Goal: Information Seeking & Learning: Find specific fact

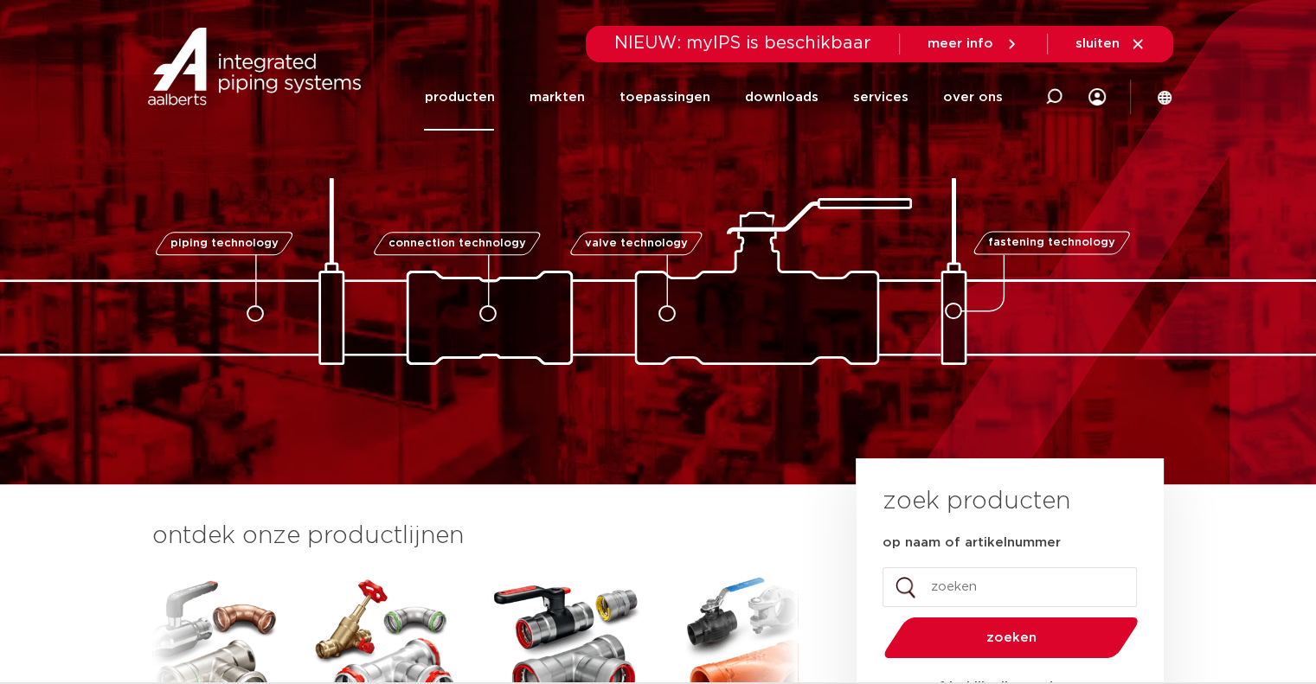
click at [492, 99] on link "producten" at bounding box center [459, 97] width 70 height 67
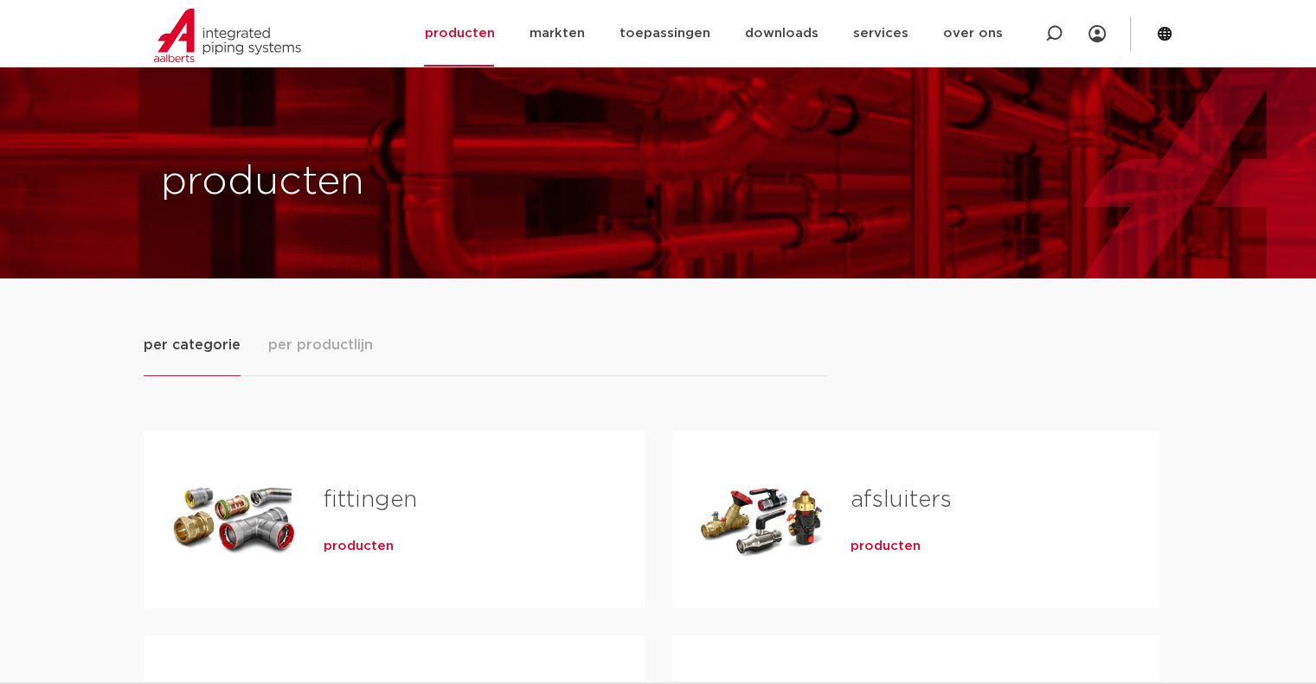
scroll to position [346, 0]
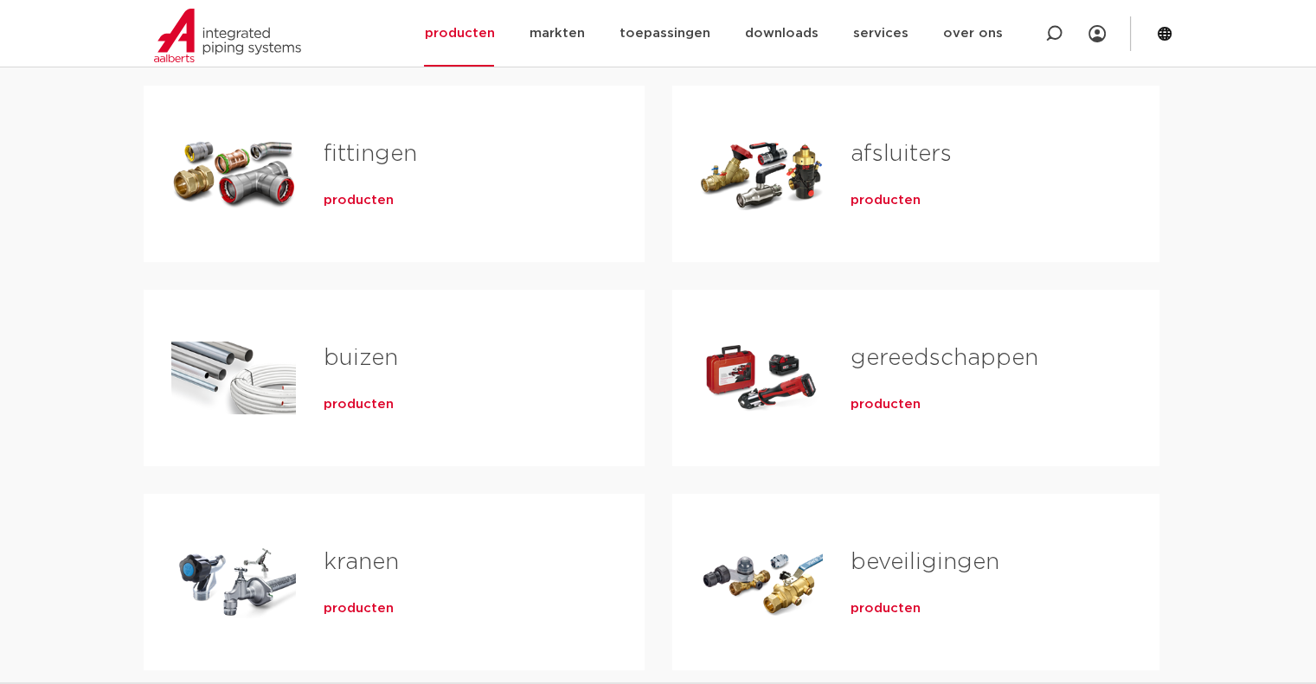
click at [372, 160] on link "fittingen" at bounding box center [370, 154] width 93 height 22
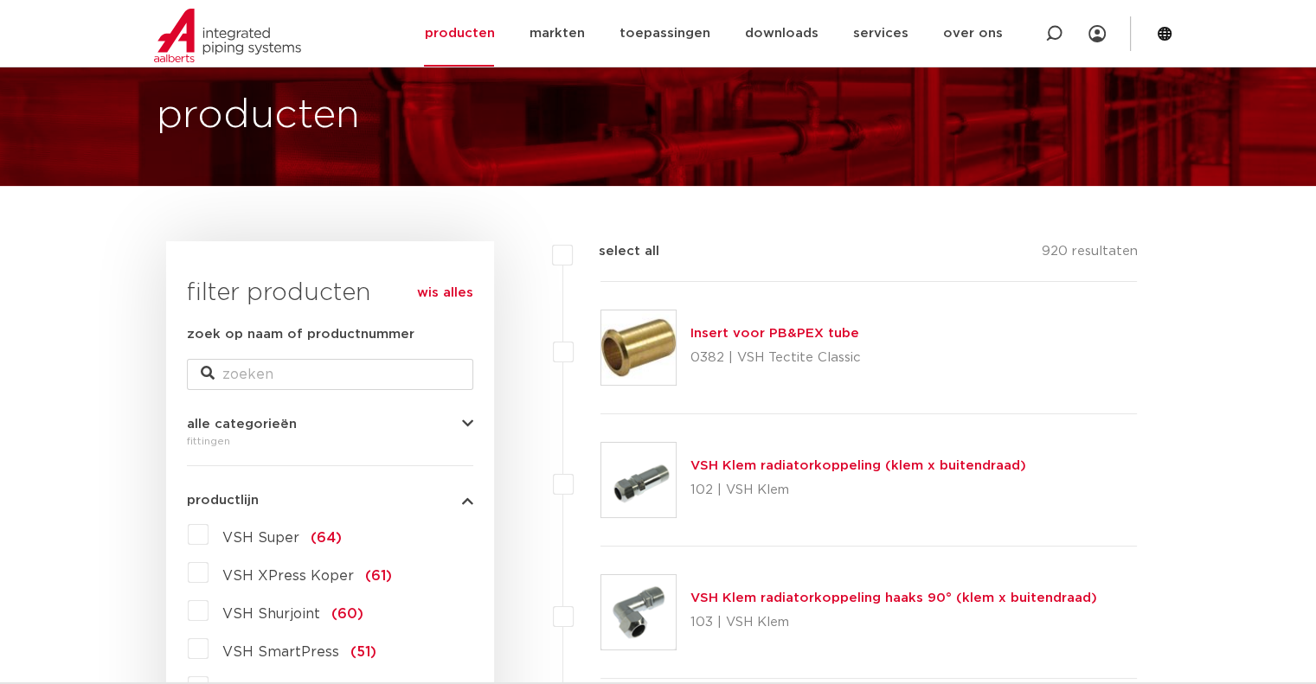
scroll to position [346, 0]
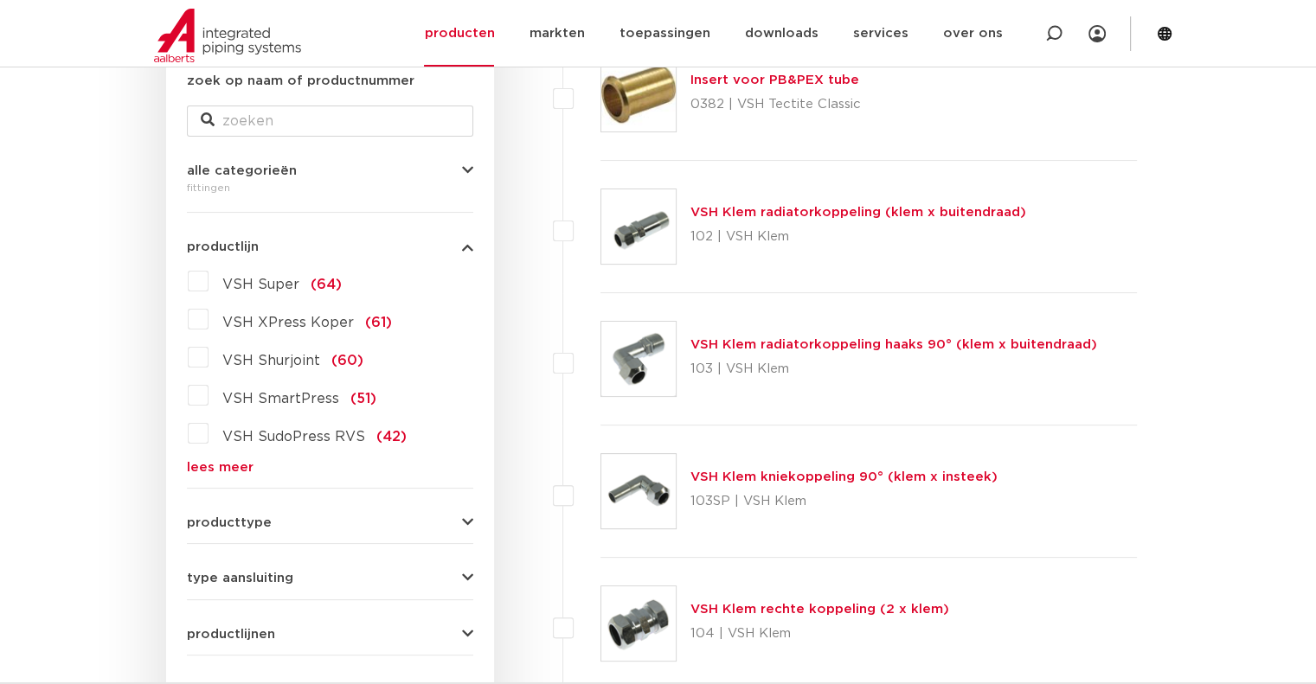
click at [209, 280] on label "VSH Super (64)" at bounding box center [275, 281] width 133 height 28
click at [0, 0] on input "VSH Super (64)" at bounding box center [0, 0] width 0 height 0
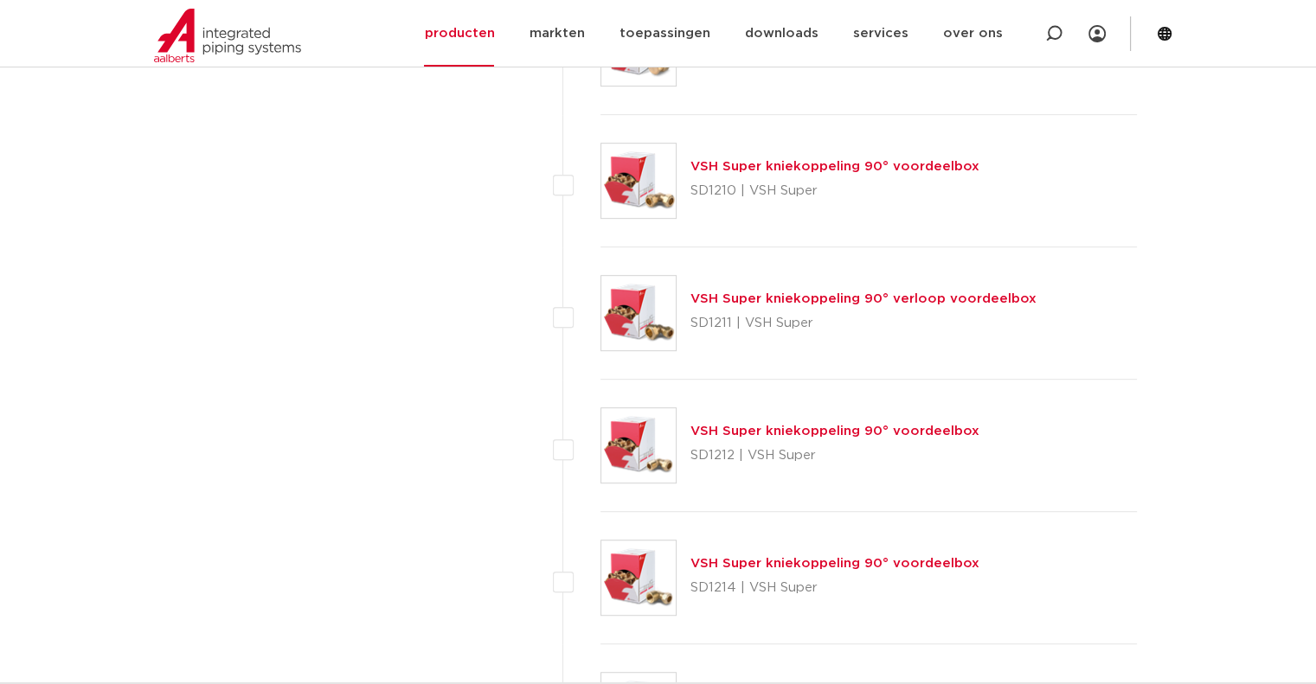
scroll to position [7788, 0]
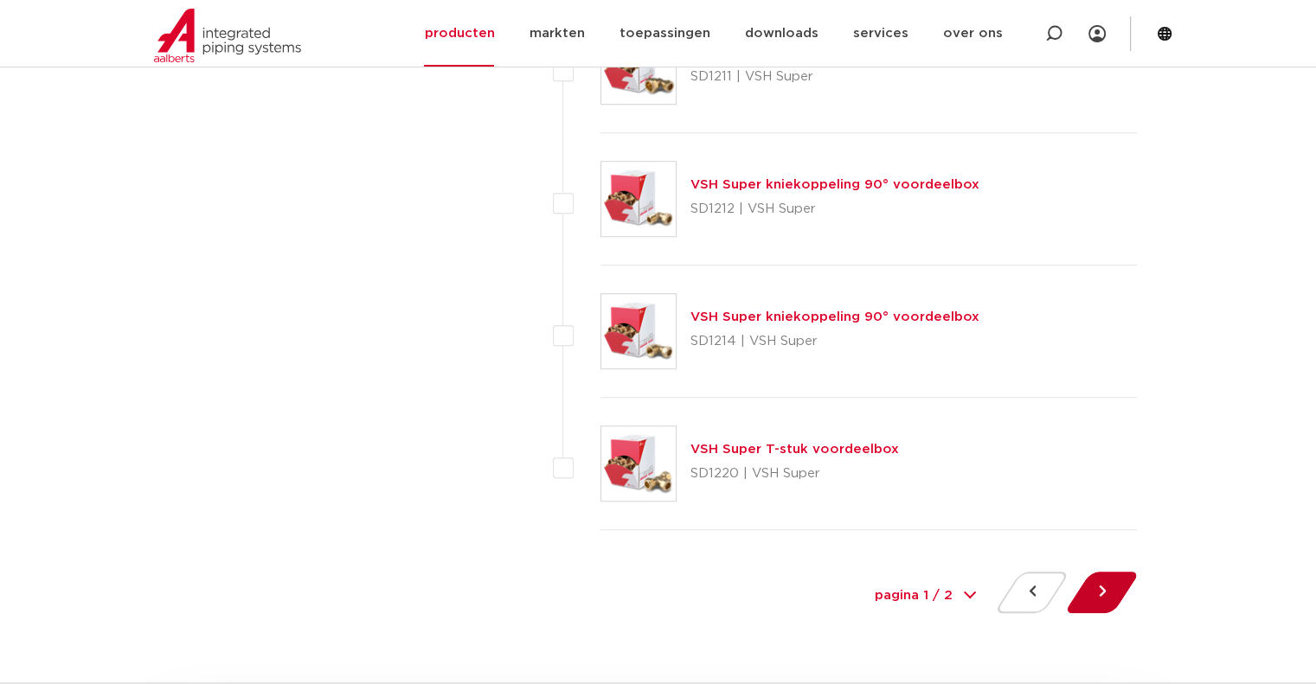
click at [1096, 574] on button at bounding box center [1101, 593] width 49 height 42
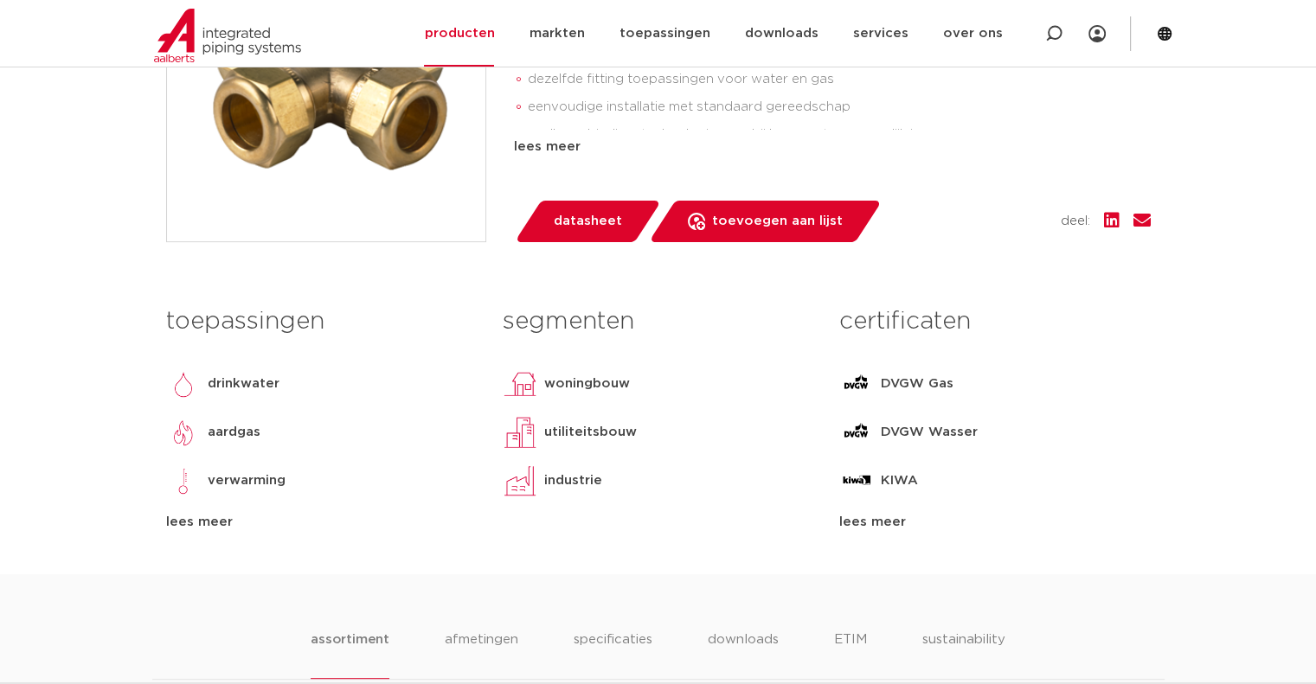
scroll to position [952, 0]
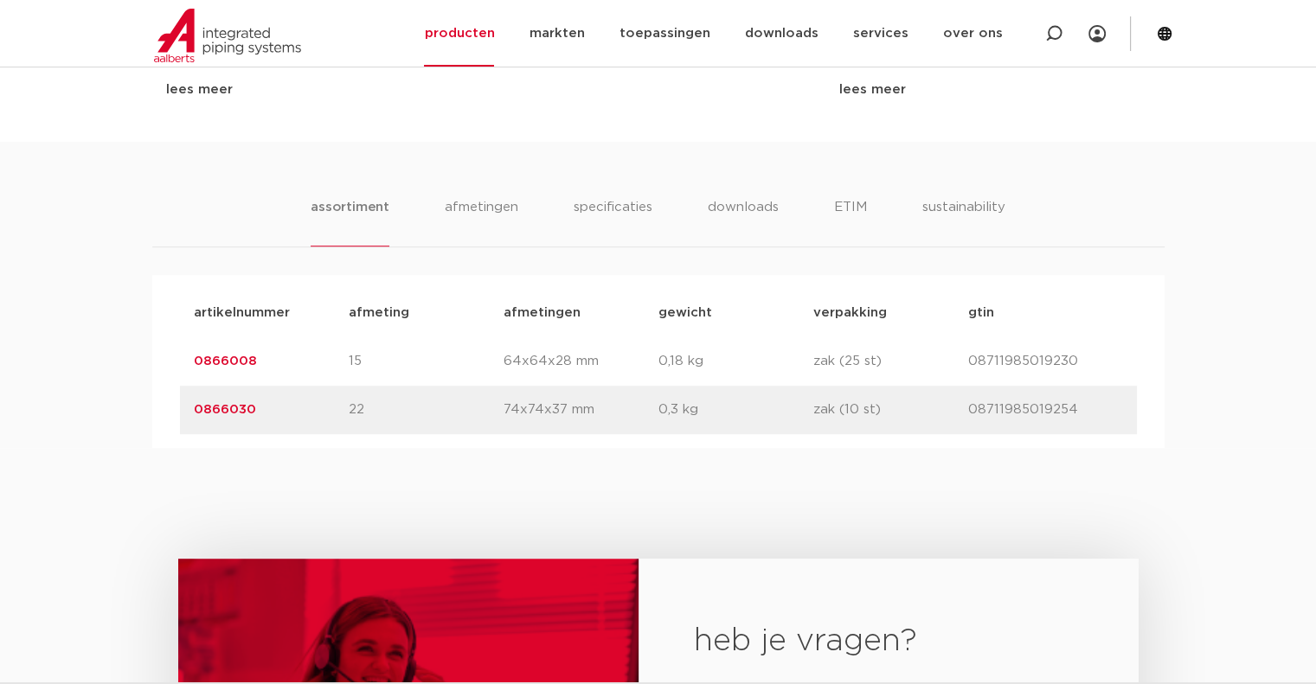
drag, startPoint x: 253, startPoint y: 355, endPoint x: 196, endPoint y: 368, distance: 58.6
click at [196, 368] on p "0866008" at bounding box center [271, 361] width 155 height 21
copy link "0866008"
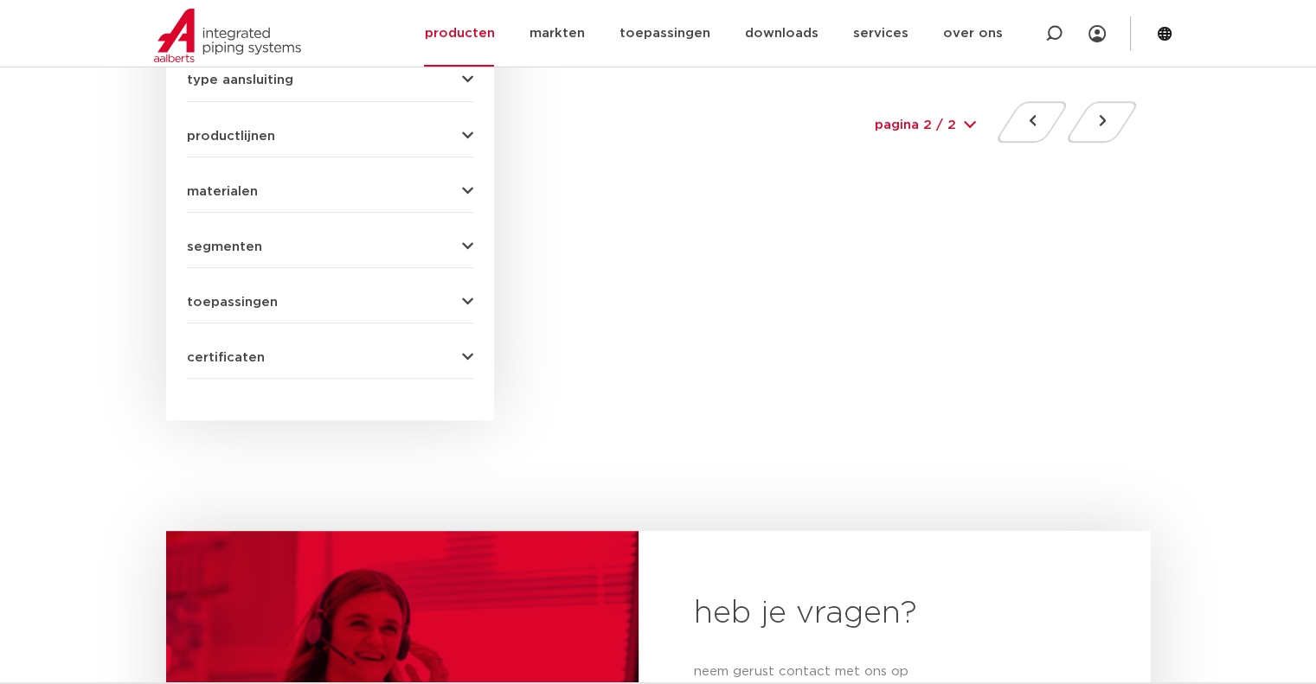
scroll to position [779, 0]
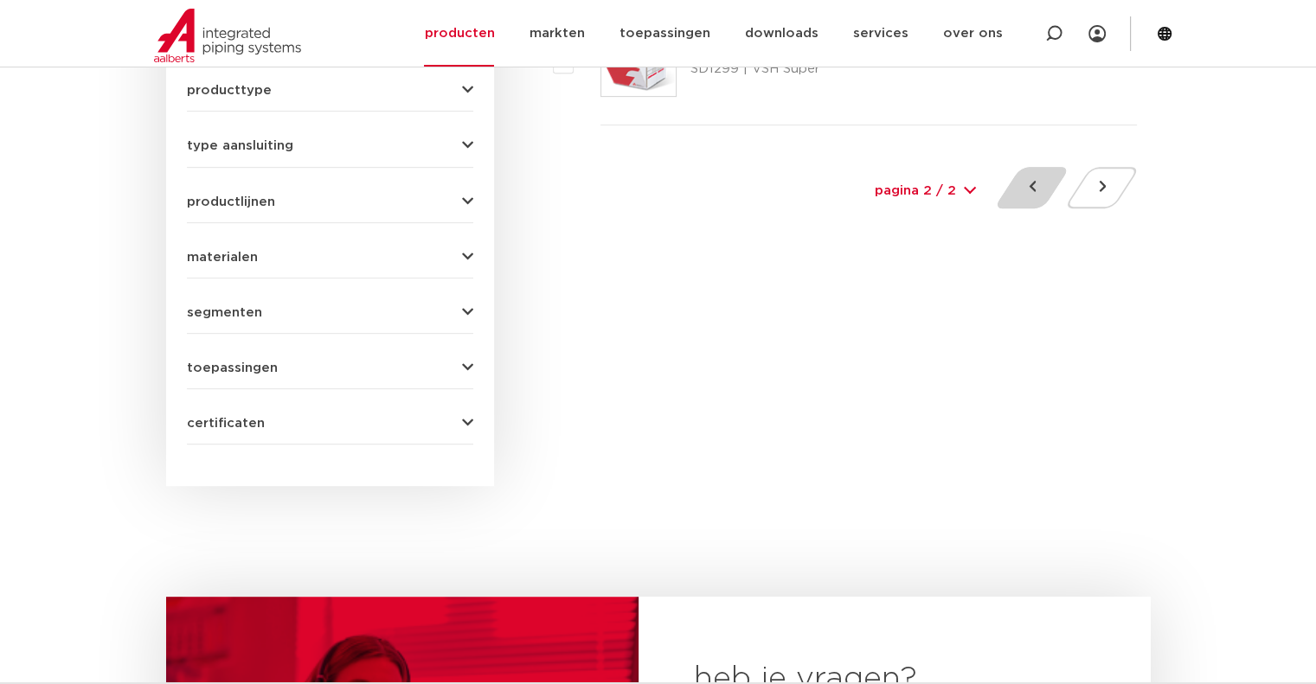
click at [1019, 185] on button at bounding box center [1031, 188] width 49 height 42
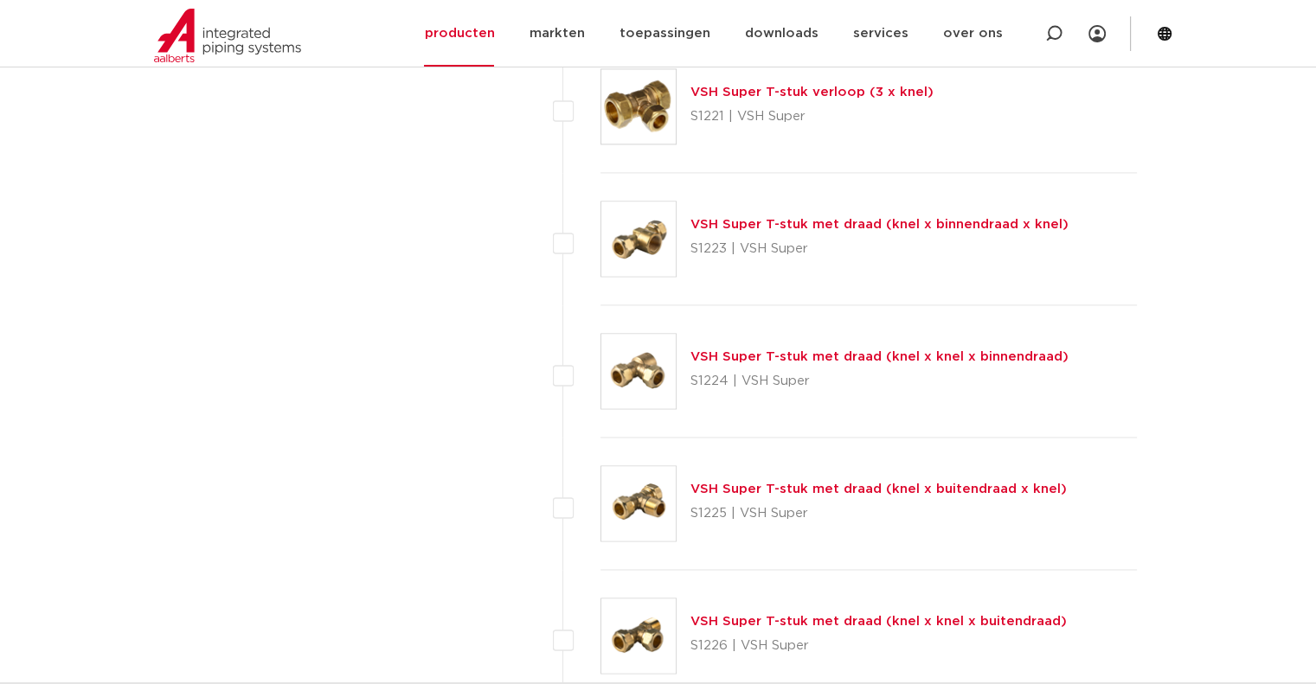
scroll to position [2769, 0]
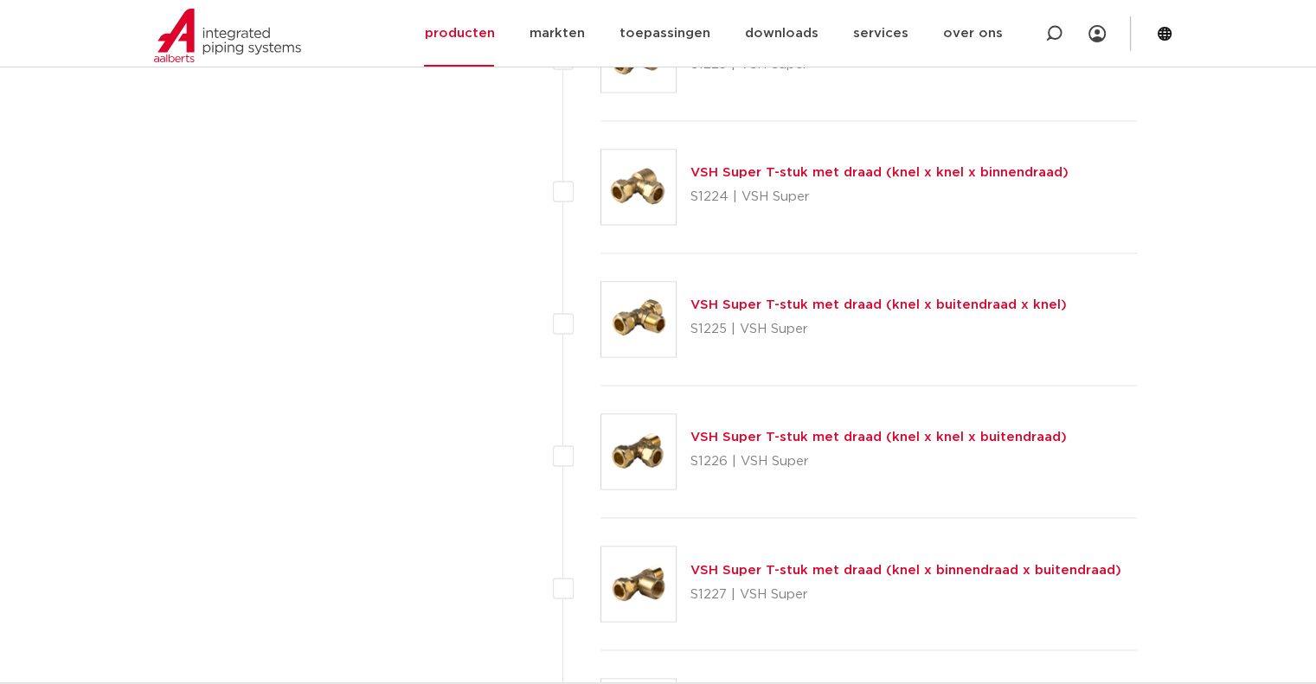
click at [754, 431] on link "VSH Super T-stuk met draad (knel x knel x buitendraad)" at bounding box center [879, 437] width 376 height 13
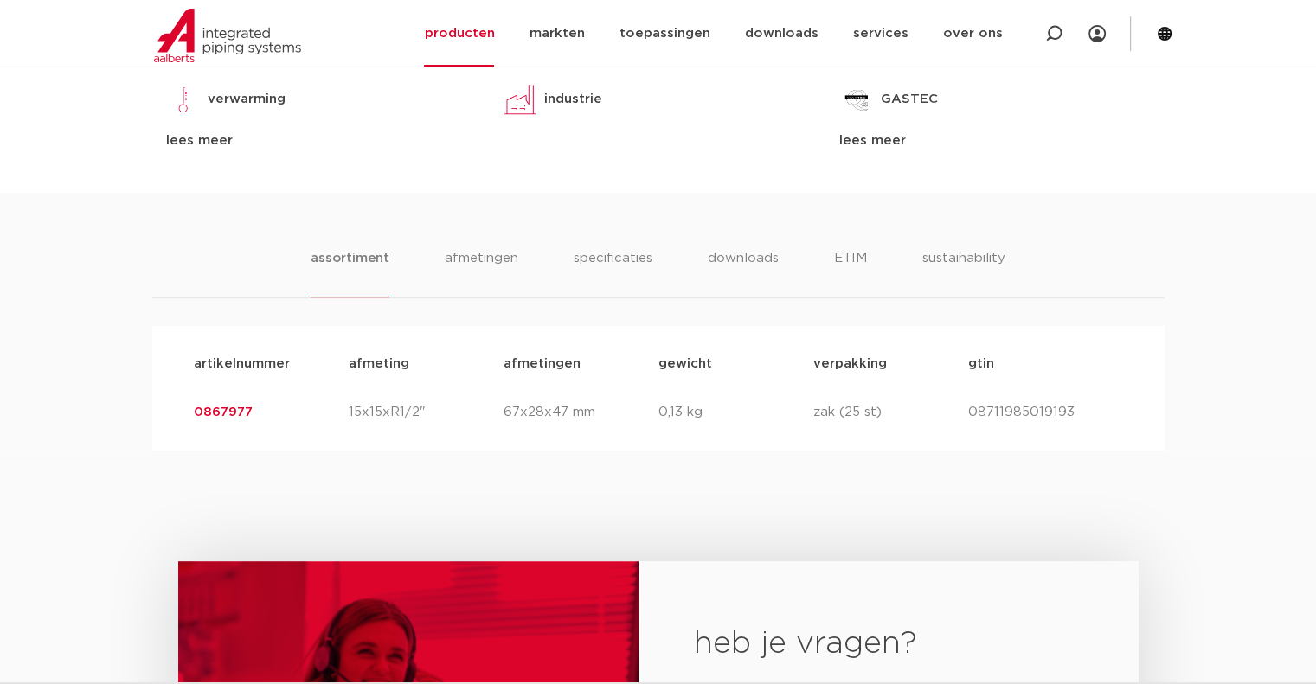
scroll to position [952, 0]
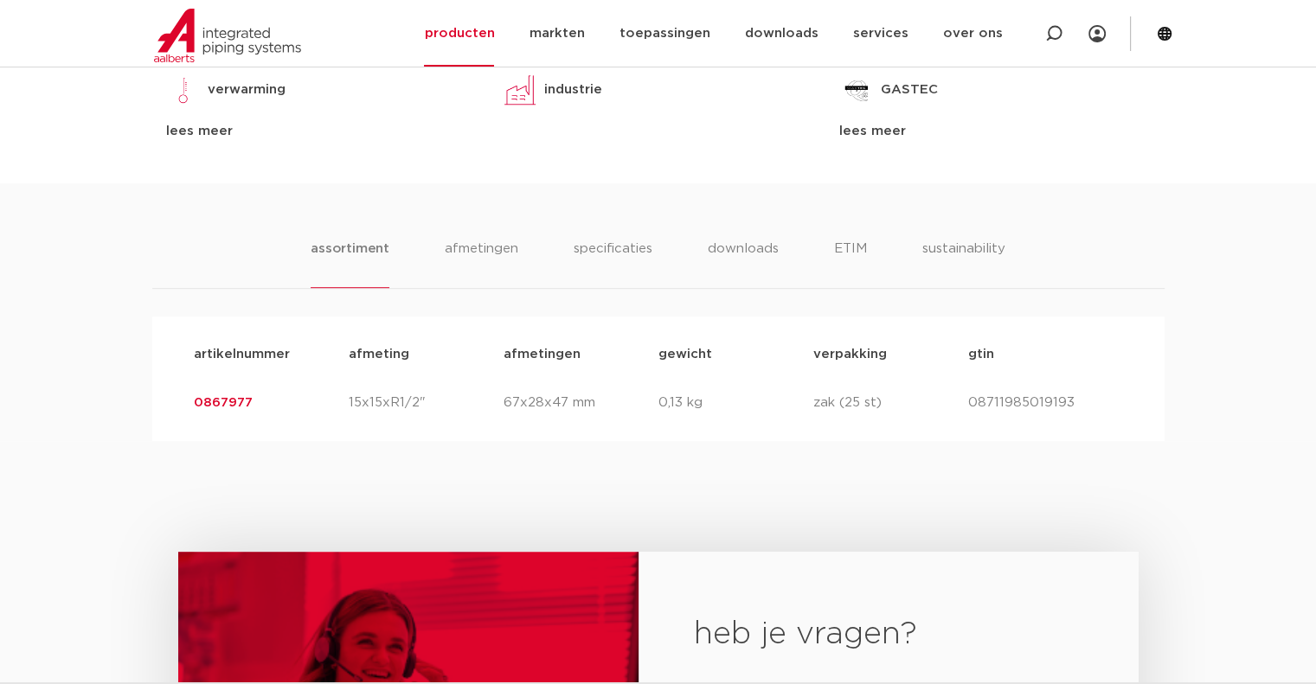
drag, startPoint x: 187, startPoint y: 401, endPoint x: 269, endPoint y: 404, distance: 82.3
click at [269, 404] on div "artikelnummer 0867977 afmeting 15x15xR1/2" [GEOGRAPHIC_DATA] 67x28x47 mm gewich…" at bounding box center [658, 403] width 957 height 48
copy link "0867977"
